Goal: Task Accomplishment & Management: Manage account settings

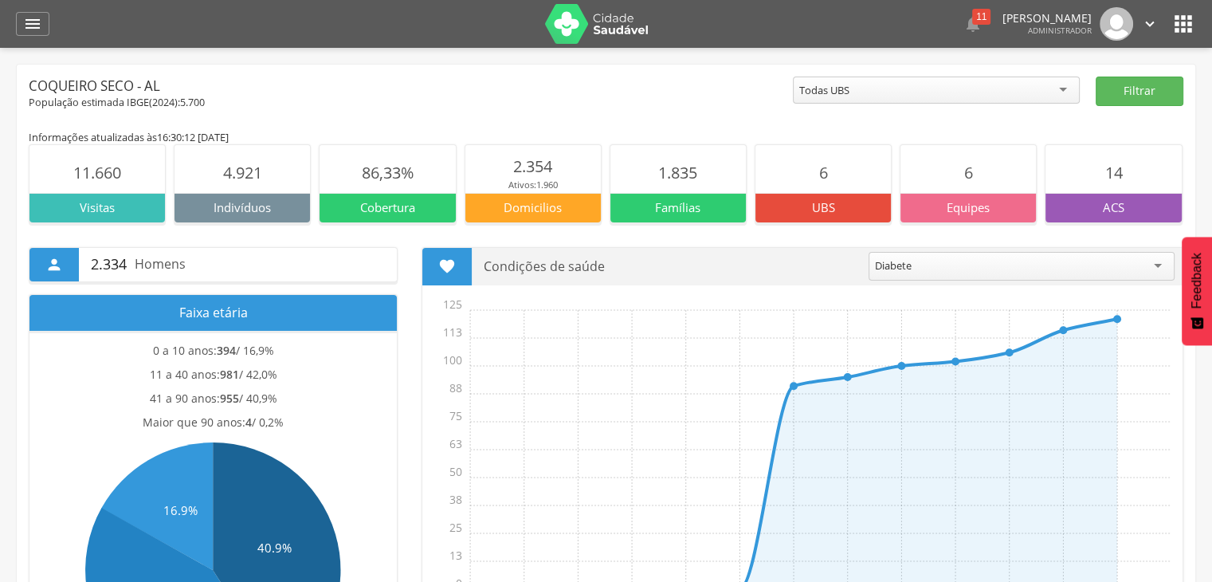
click at [614, 21] on img at bounding box center [597, 24] width 104 height 40
click at [1145, 21] on icon "" at bounding box center [1150, 24] width 18 height 18
click at [1061, 100] on link "Sair" at bounding box center [1095, 92] width 126 height 20
